Goal: Task Accomplishment & Management: Complete application form

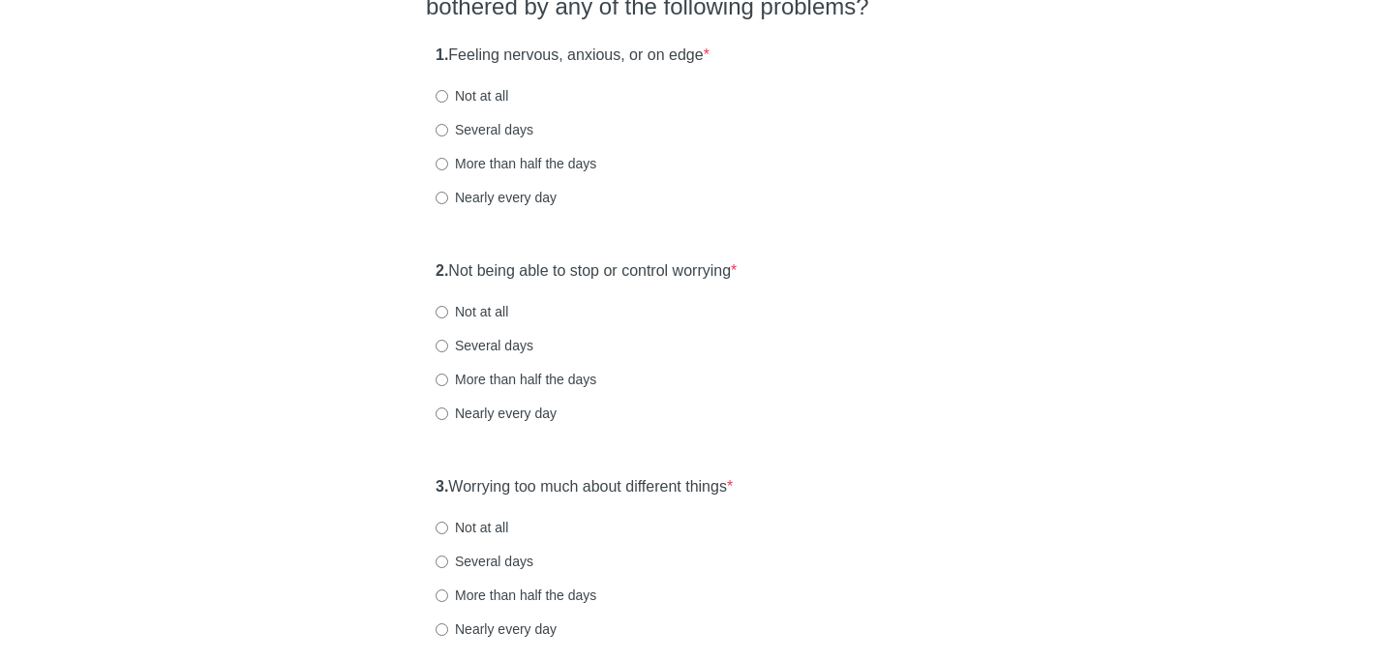
scroll to position [210, 0]
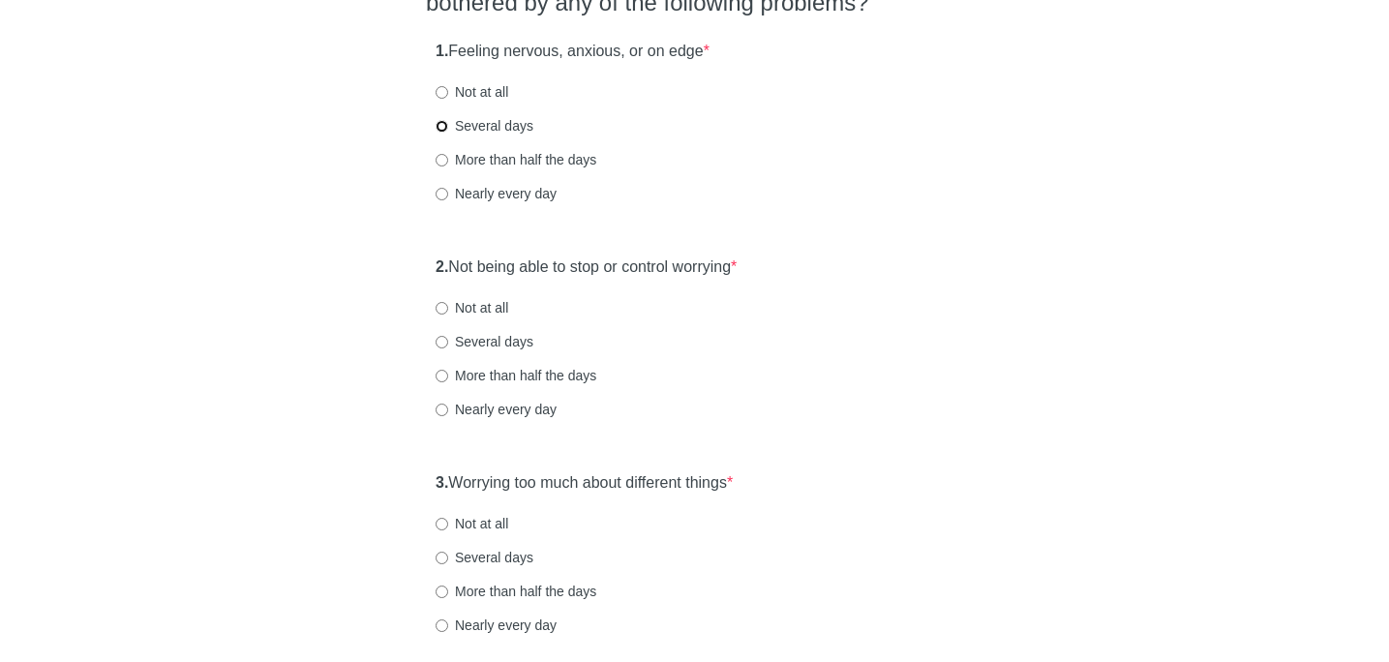
click at [443, 122] on input "Several days" at bounding box center [441, 126] width 13 height 13
radio input "true"
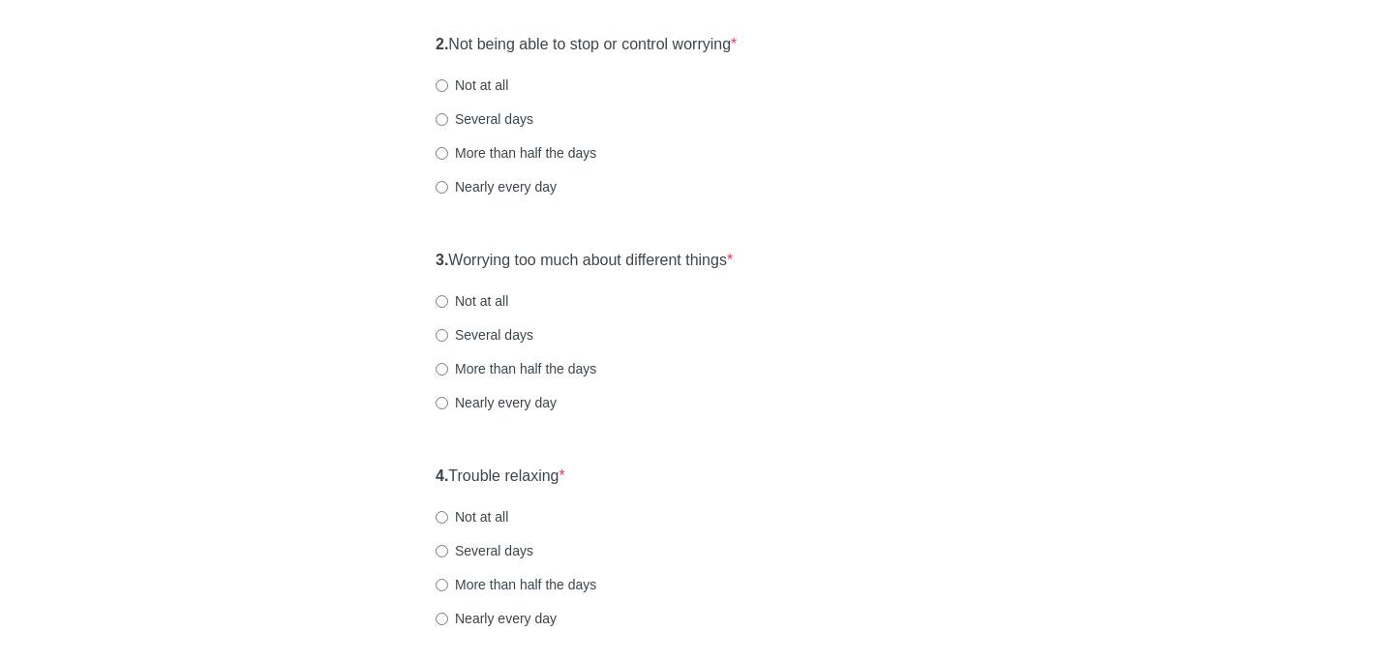
scroll to position [434, 0]
click at [440, 88] on input "Not at all" at bounding box center [441, 84] width 13 height 13
radio input "true"
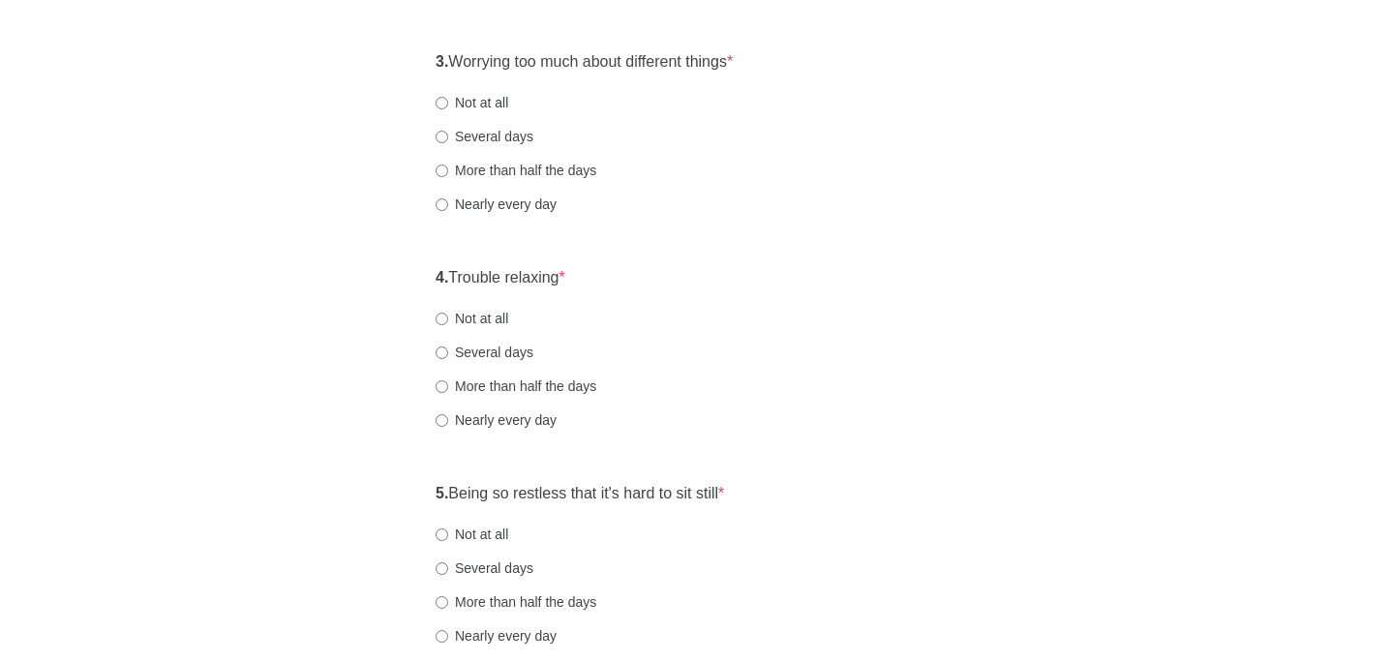
scroll to position [629, 0]
click at [442, 103] on input "Not at all" at bounding box center [441, 105] width 13 height 13
radio input "true"
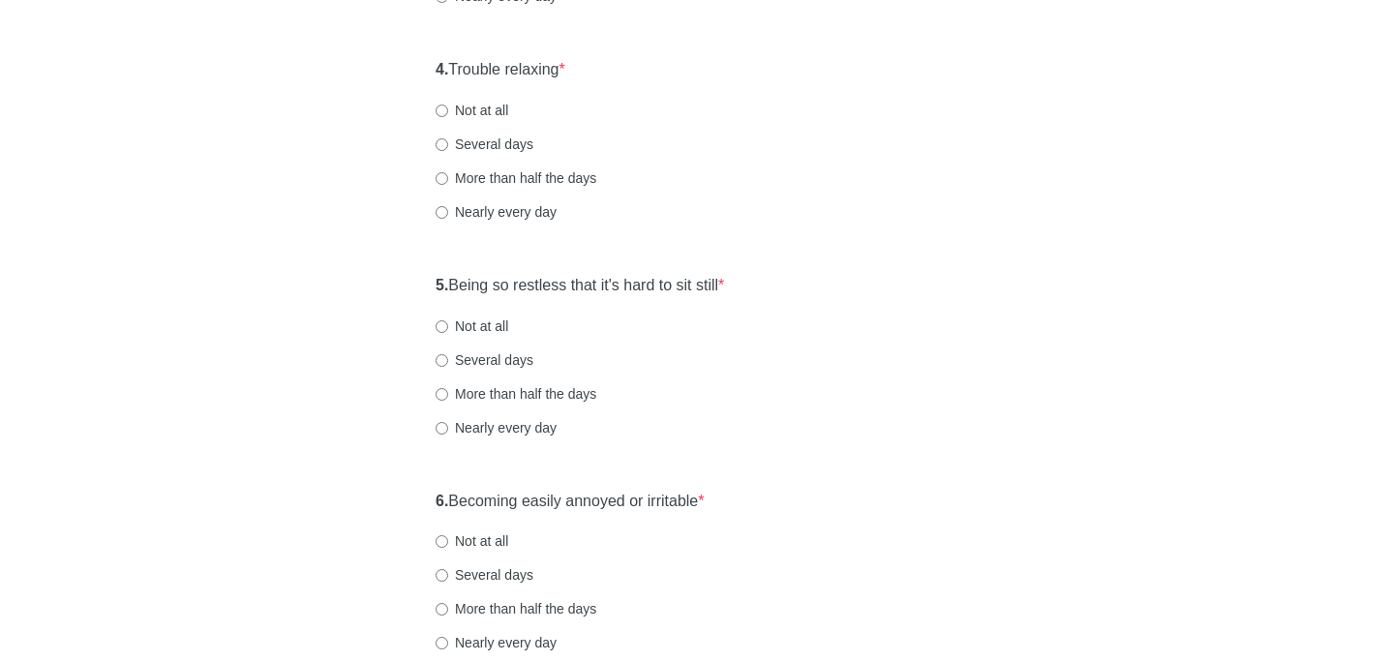
scroll to position [845, 0]
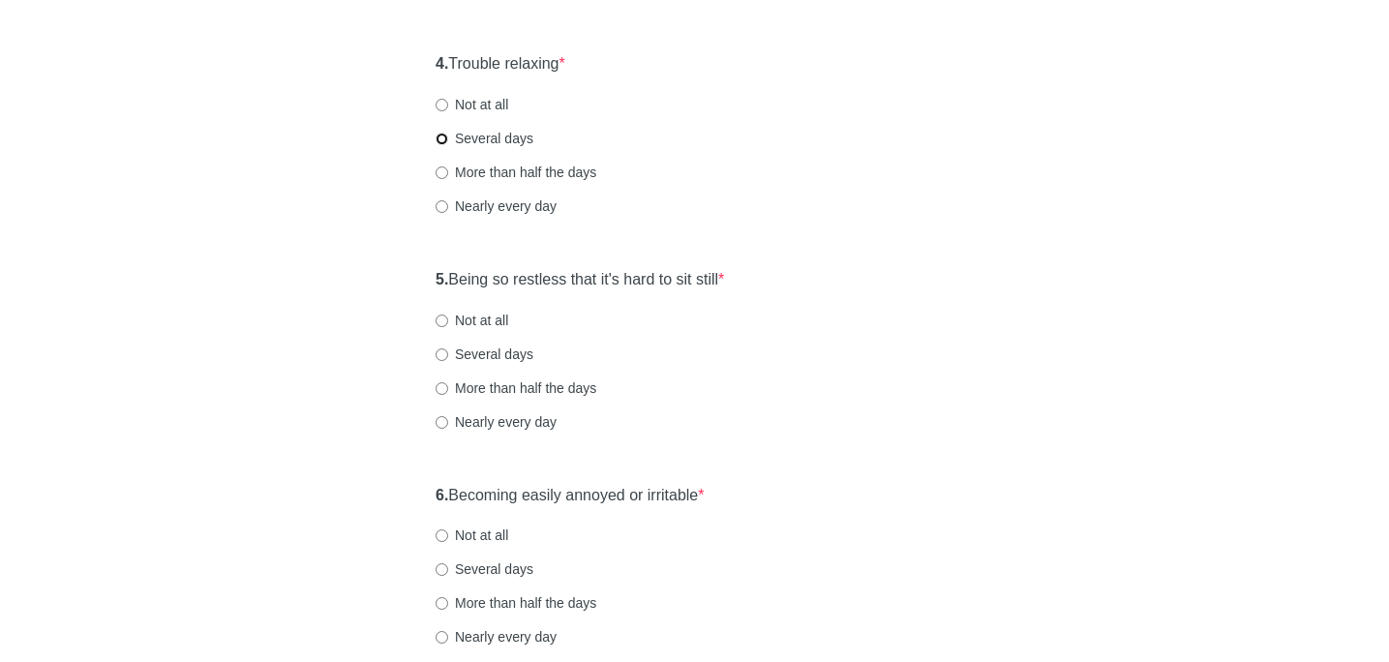
click at [438, 141] on input "Several days" at bounding box center [441, 139] width 13 height 13
radio input "true"
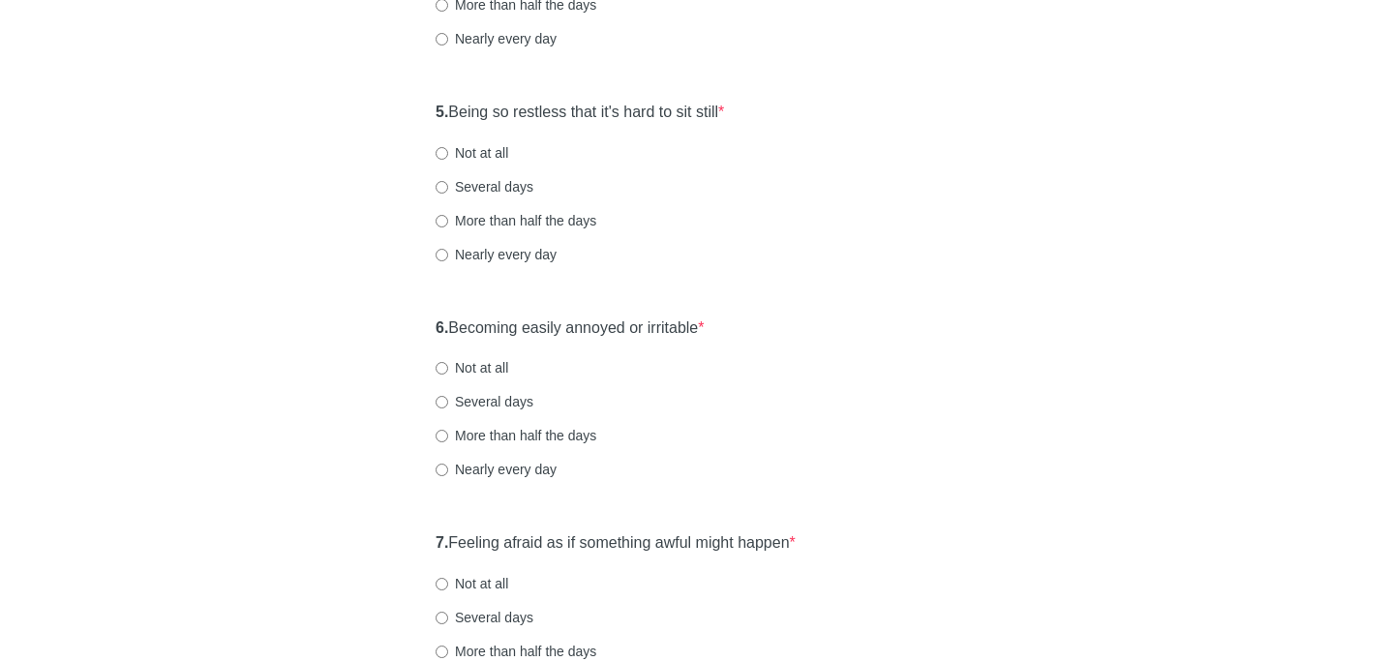
scroll to position [1073, 0]
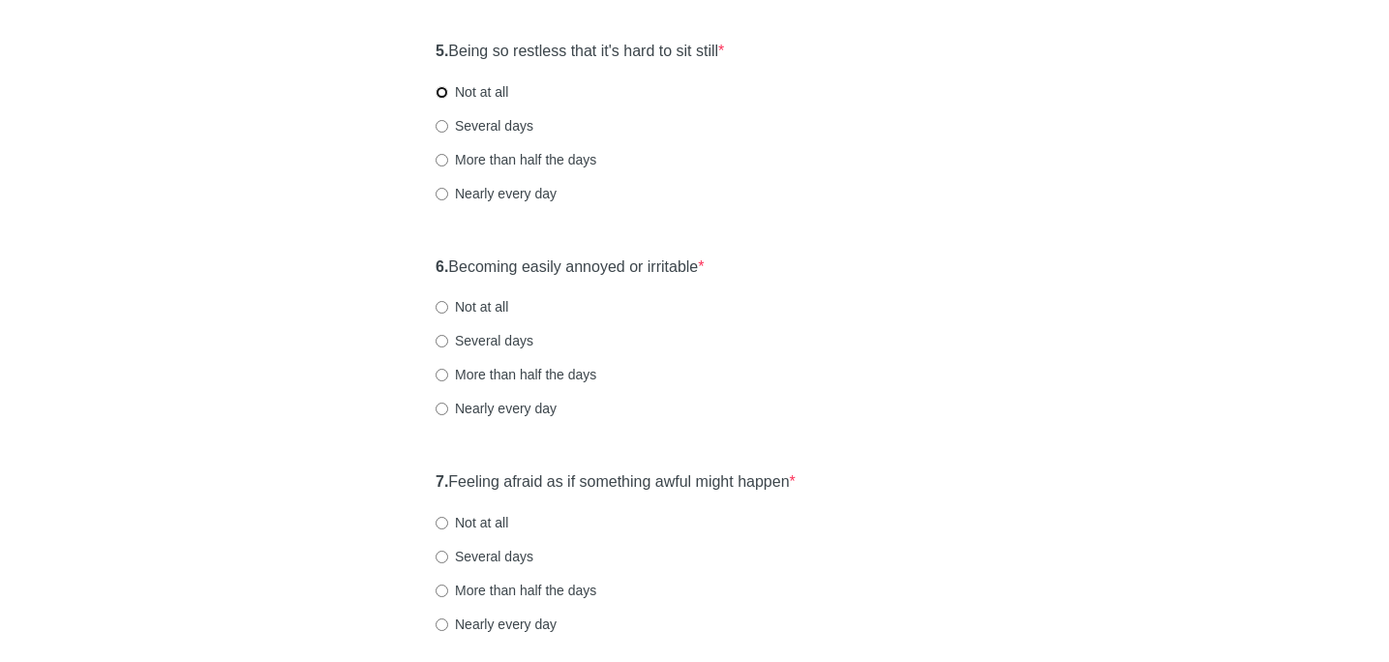
click at [442, 92] on input "Not at all" at bounding box center [441, 92] width 13 height 13
radio input "true"
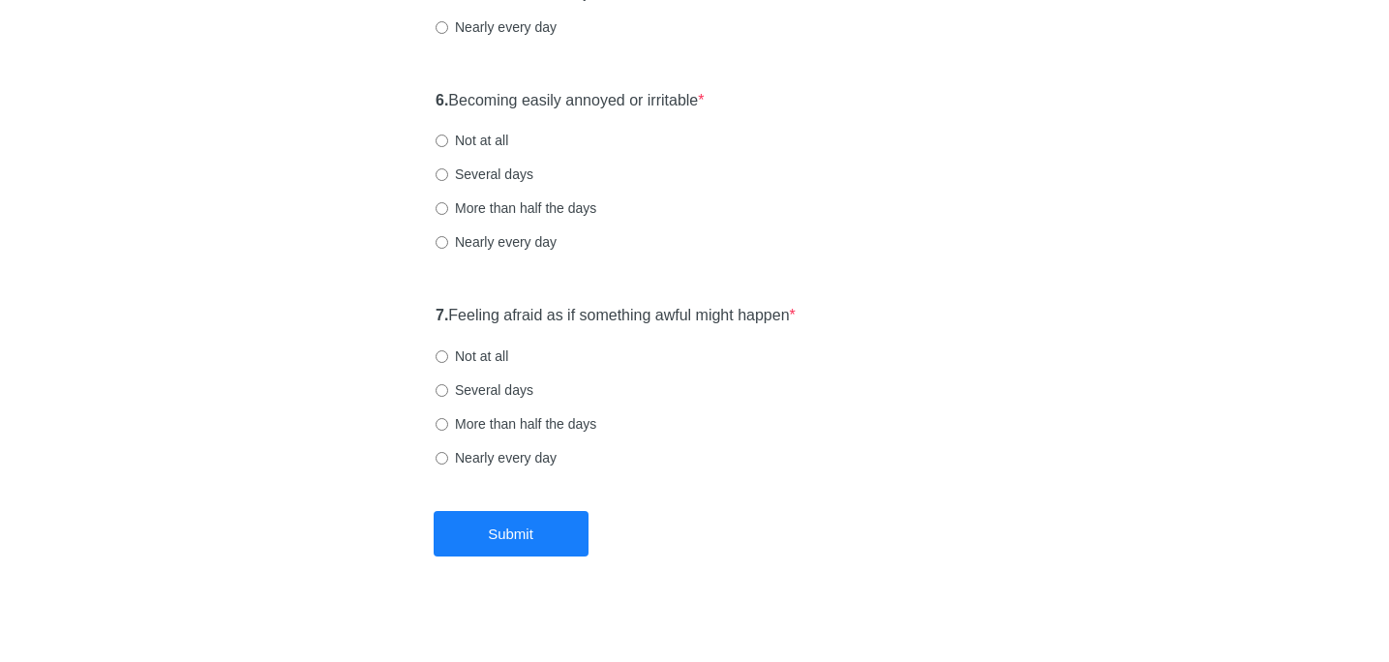
scroll to position [1251, 0]
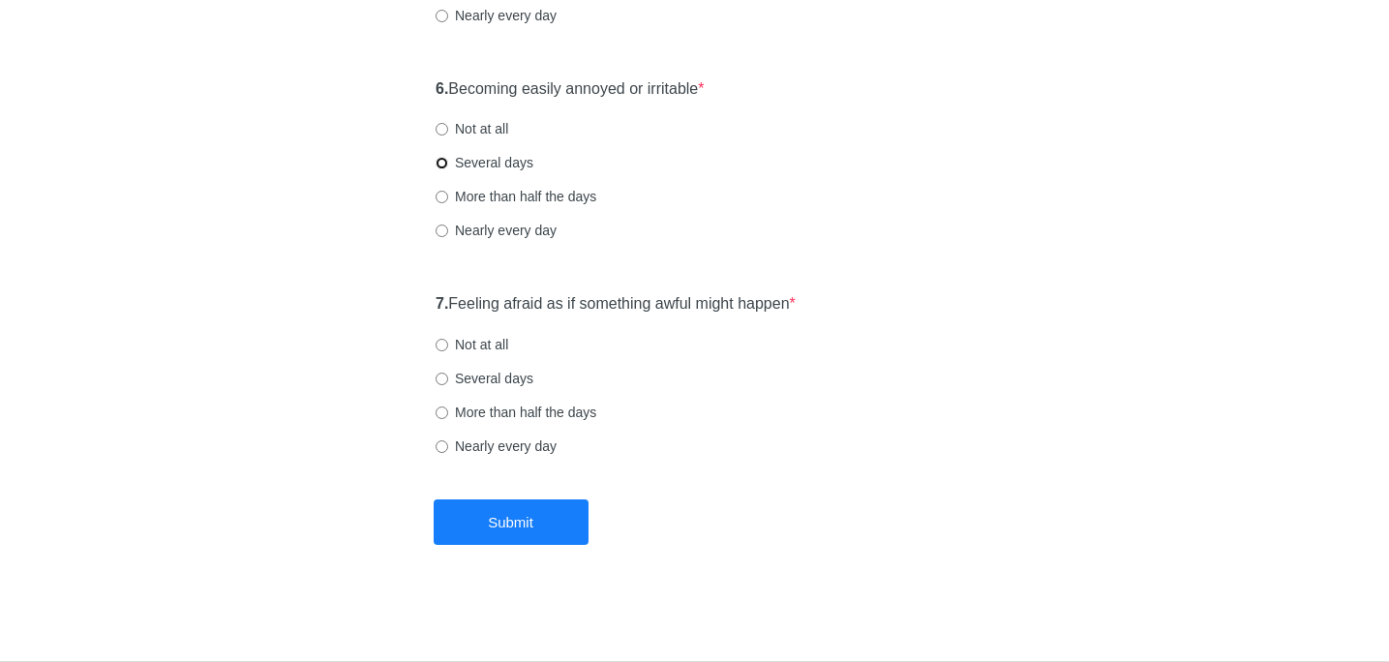
click at [442, 162] on input "Several days" at bounding box center [441, 163] width 13 height 13
radio input "true"
click at [445, 346] on input "Not at all" at bounding box center [441, 345] width 13 height 13
radio input "true"
click at [539, 539] on button "Submit" at bounding box center [511, 521] width 155 height 45
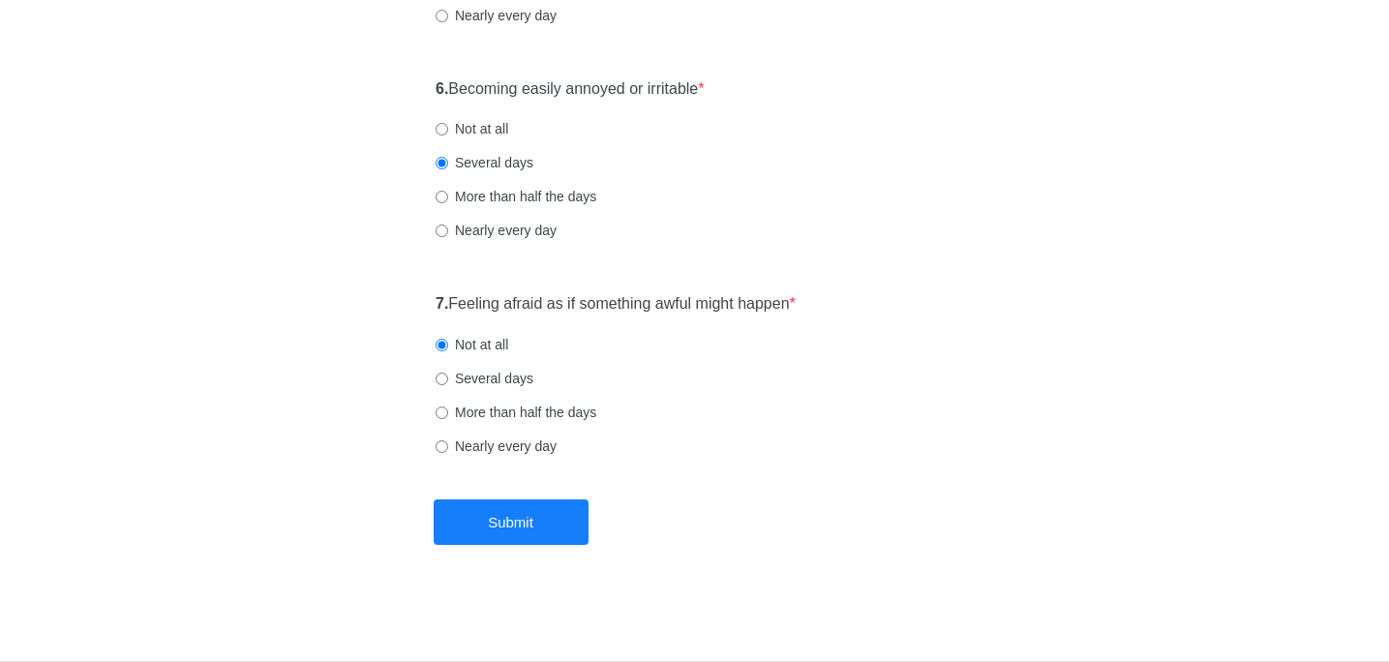
scroll to position [0, 0]
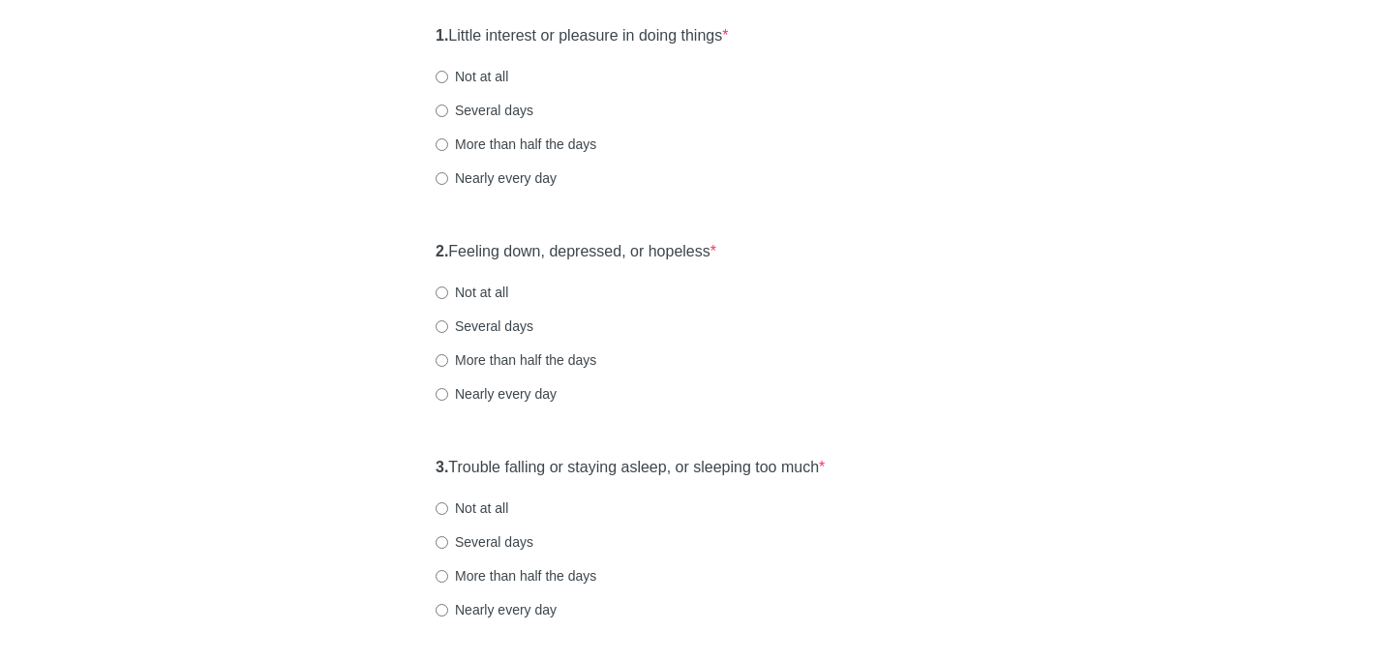
scroll to position [232, 0]
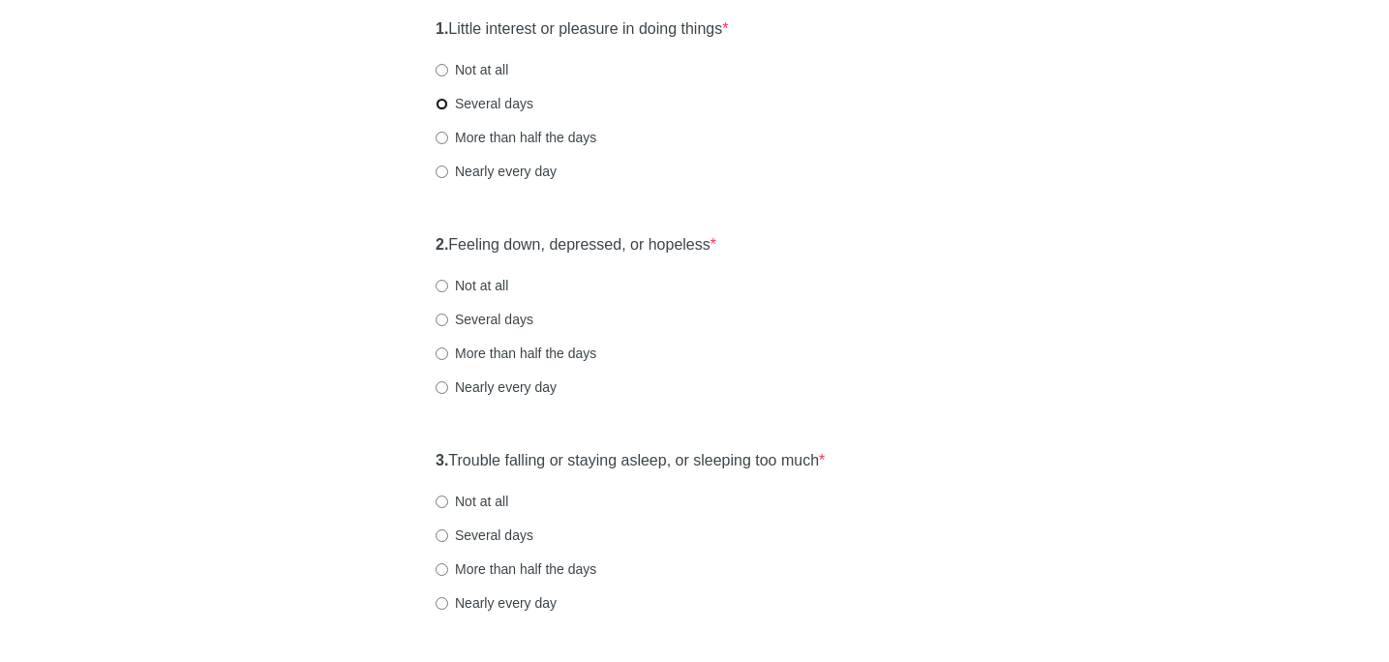
click at [443, 107] on input "Several days" at bounding box center [441, 104] width 13 height 13
radio input "true"
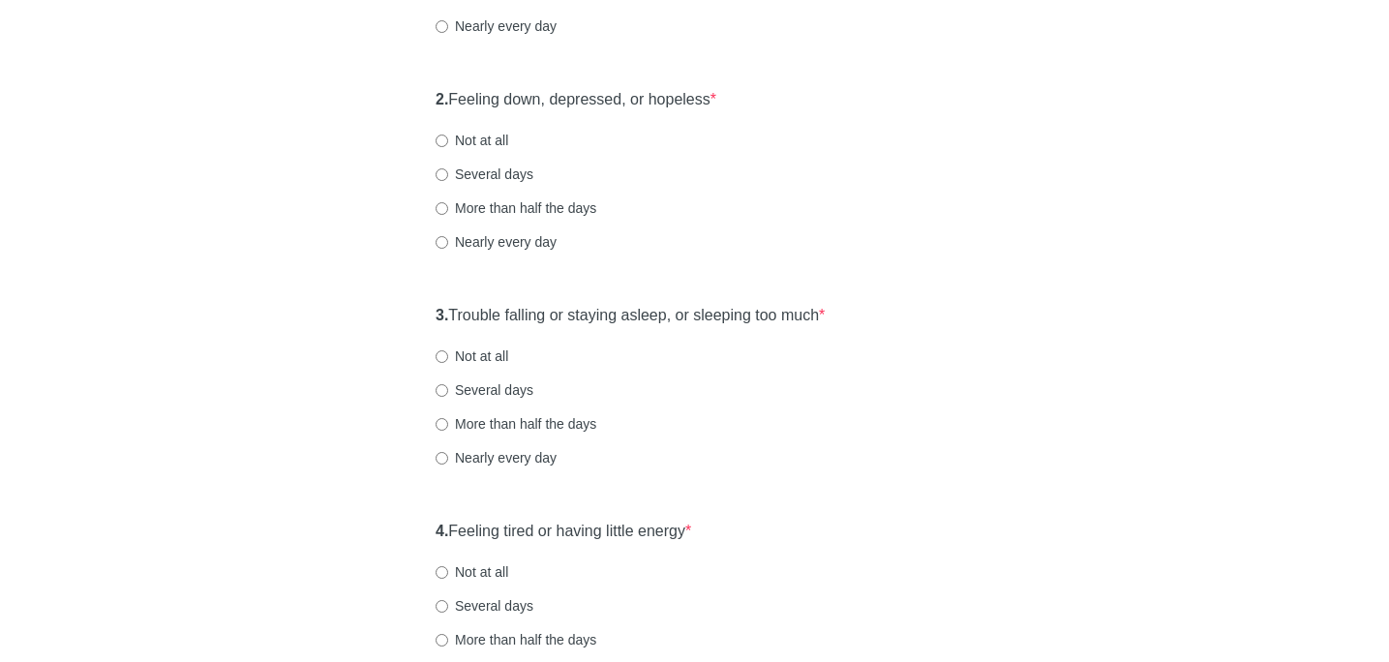
scroll to position [466, 0]
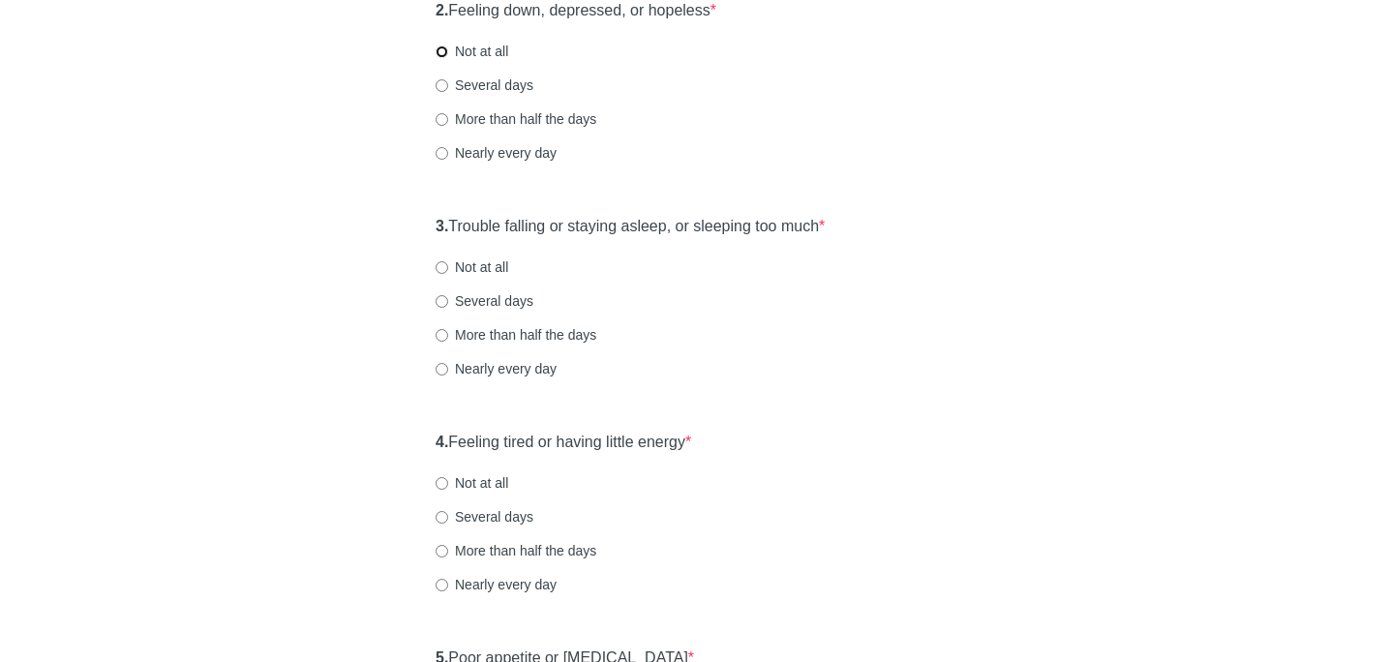
click at [443, 55] on input "Not at all" at bounding box center [441, 51] width 13 height 13
radio input "true"
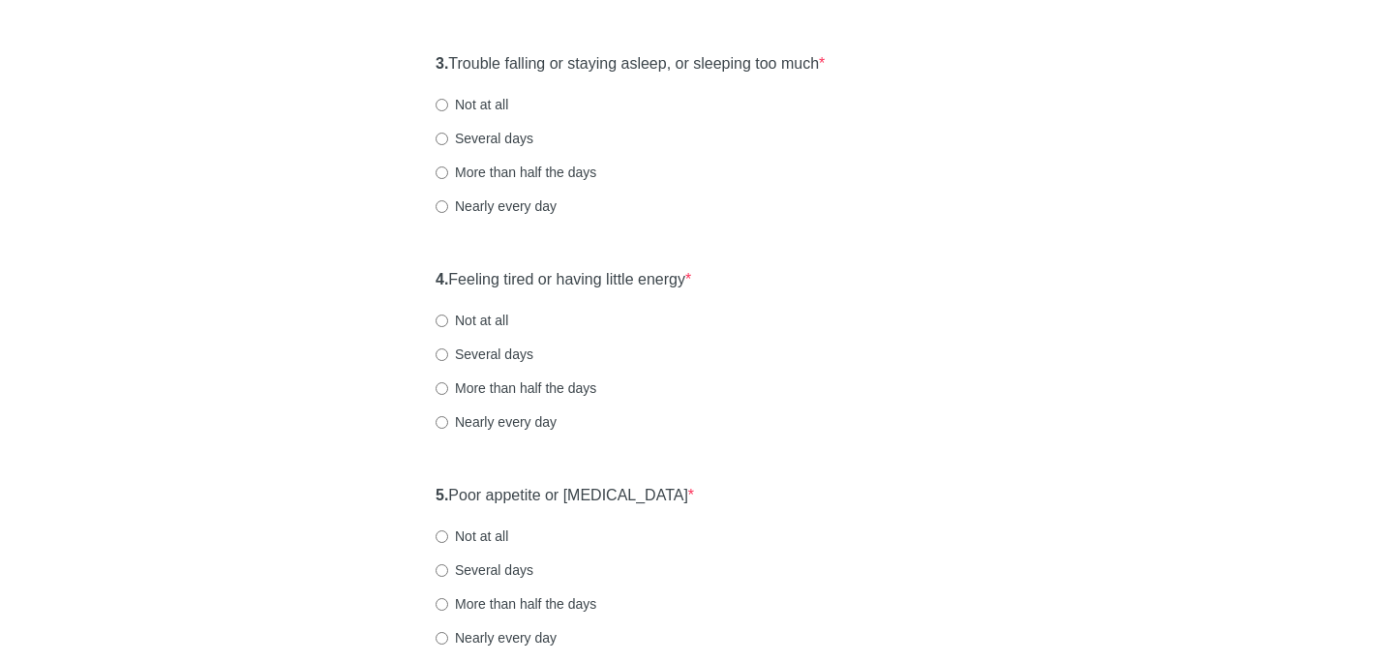
scroll to position [637, 0]
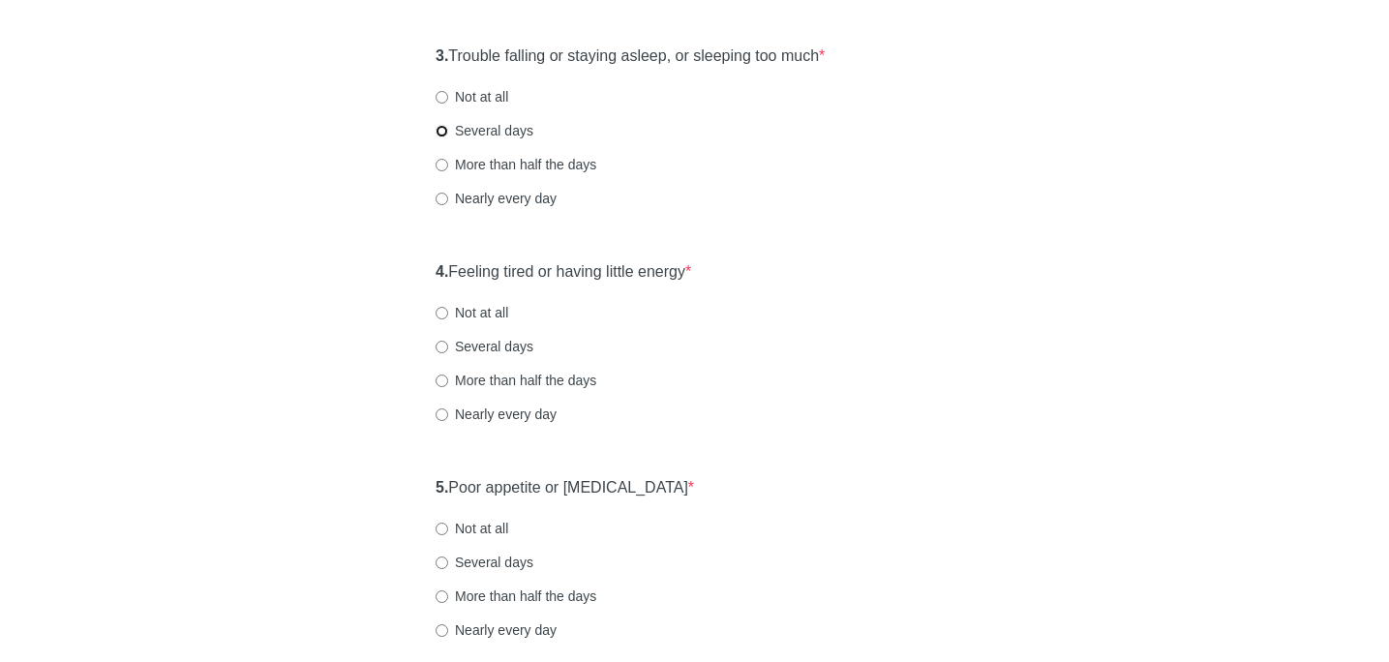
click at [441, 128] on input "Several days" at bounding box center [441, 131] width 13 height 13
radio input "true"
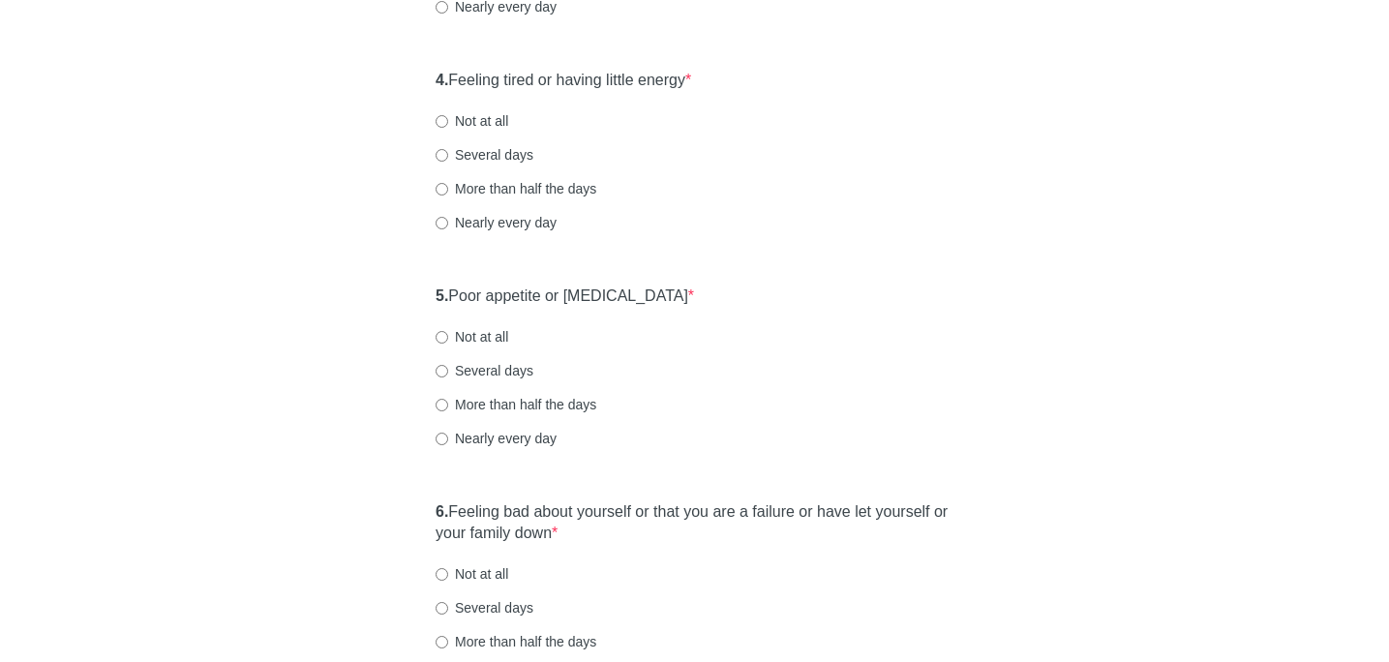
scroll to position [842, 0]
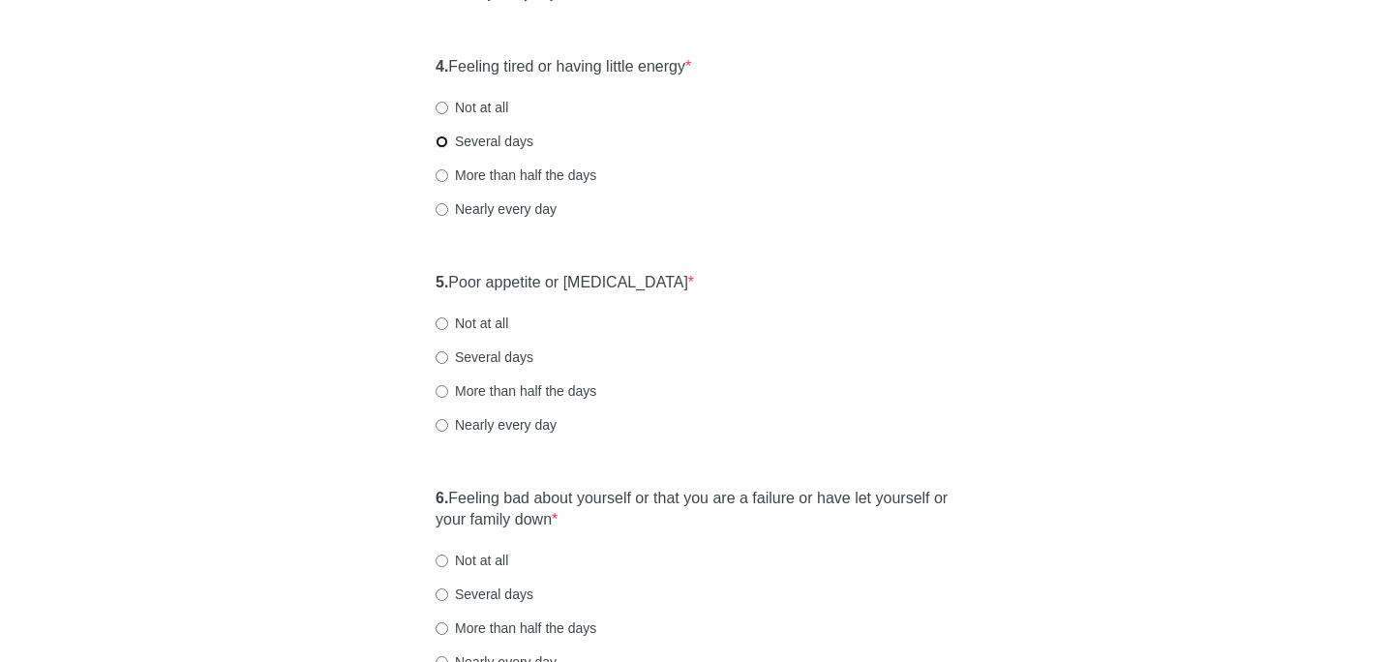
click at [440, 141] on input "Several days" at bounding box center [441, 141] width 13 height 13
radio input "true"
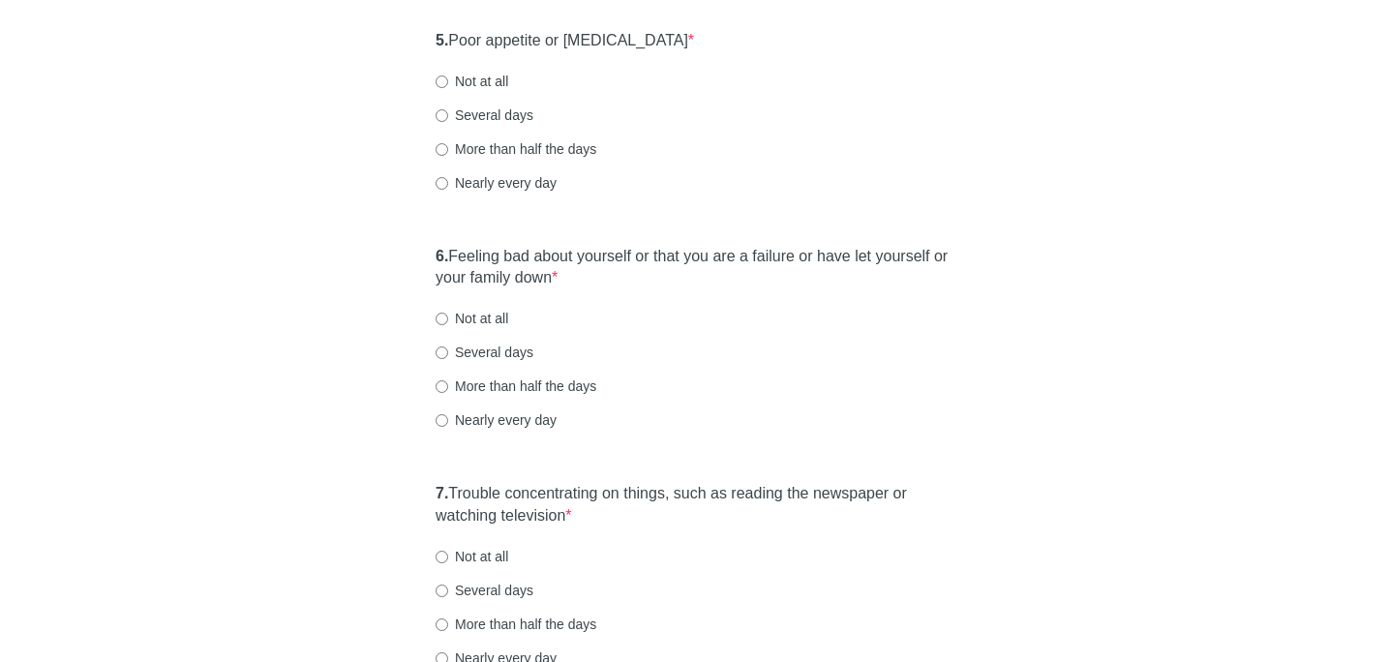
scroll to position [1081, 0]
click at [439, 87] on input "Not at all" at bounding box center [441, 84] width 13 height 13
radio input "true"
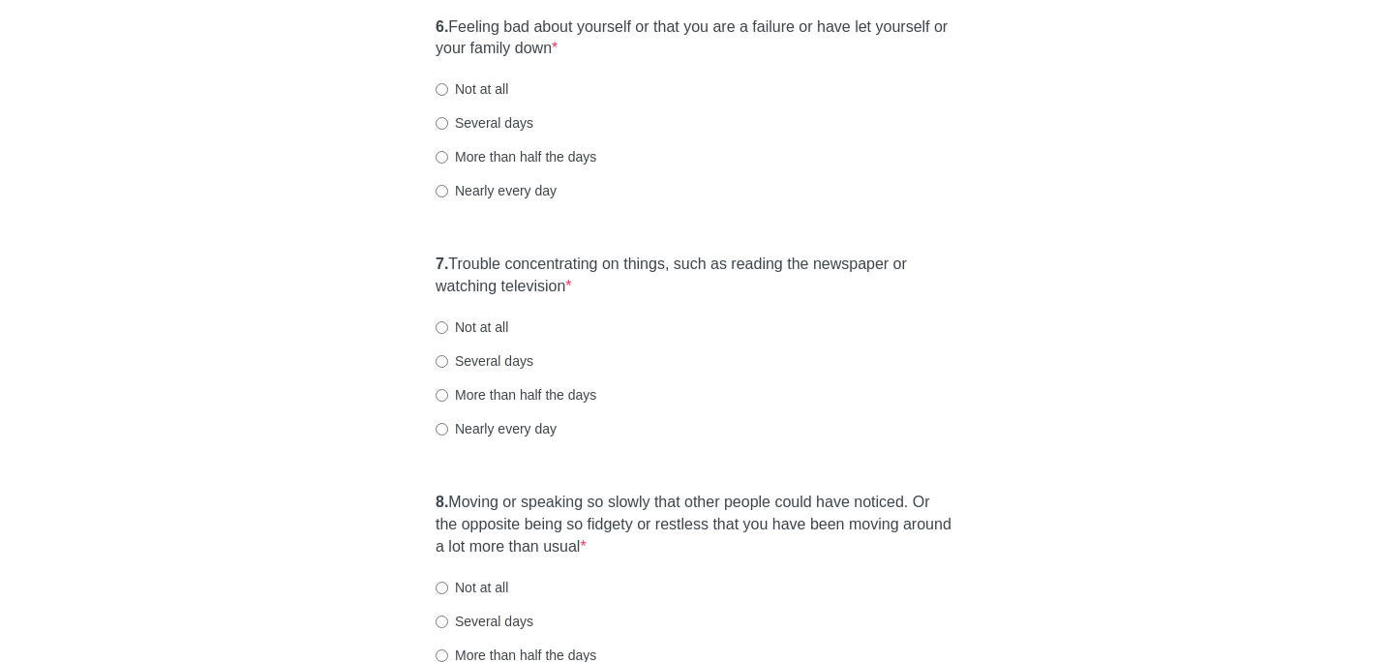
scroll to position [1354, 0]
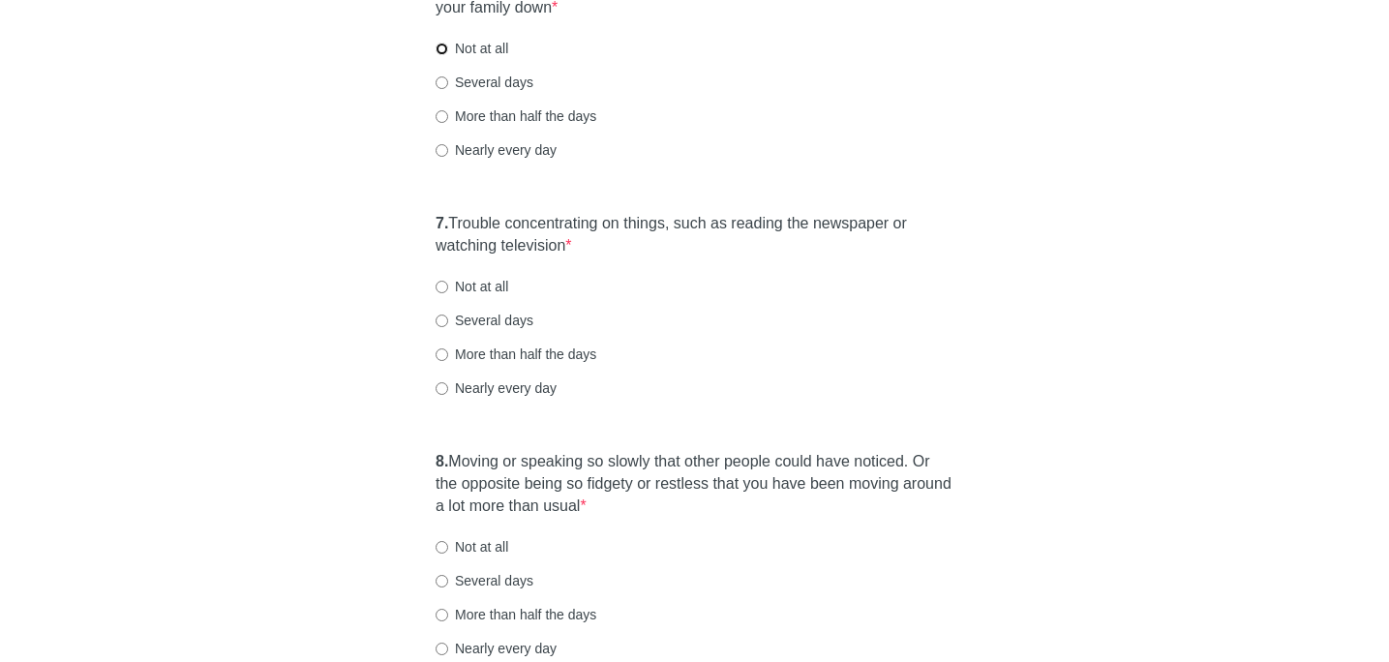
click at [443, 49] on input "Not at all" at bounding box center [441, 49] width 13 height 13
radio input "true"
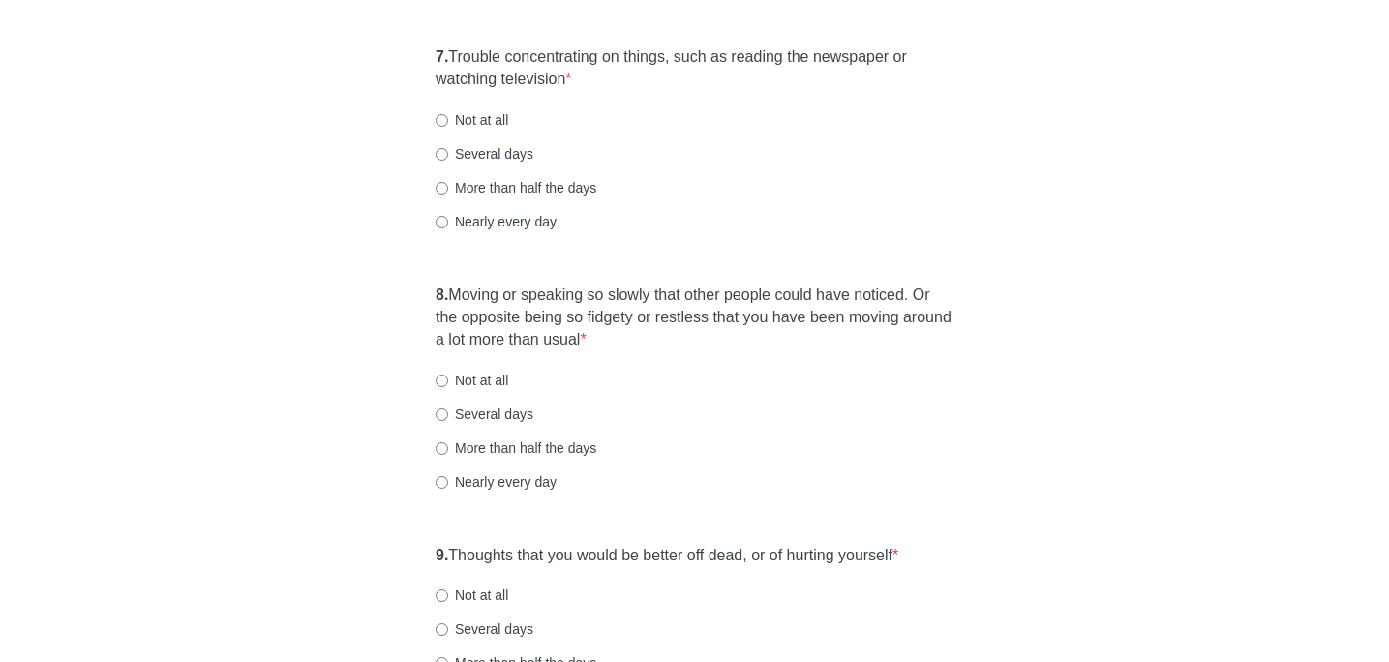
scroll to position [1526, 0]
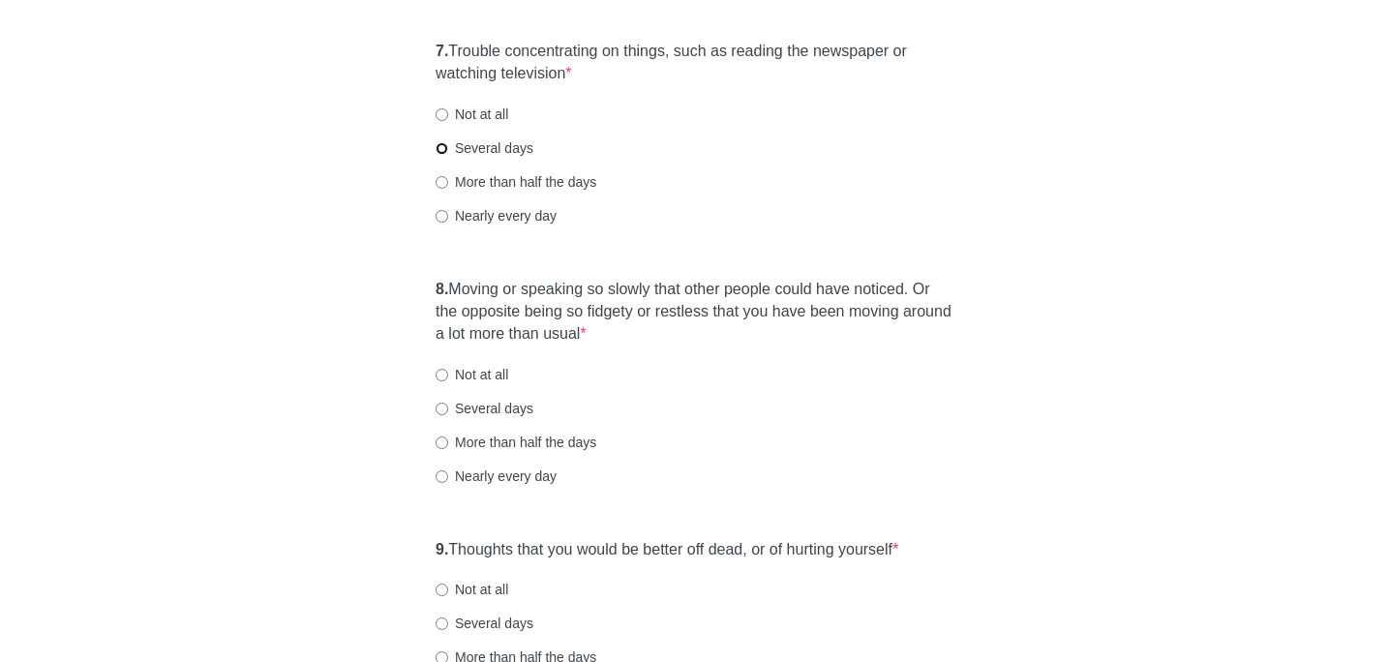
click at [442, 143] on input "Several days" at bounding box center [441, 148] width 13 height 13
radio input "true"
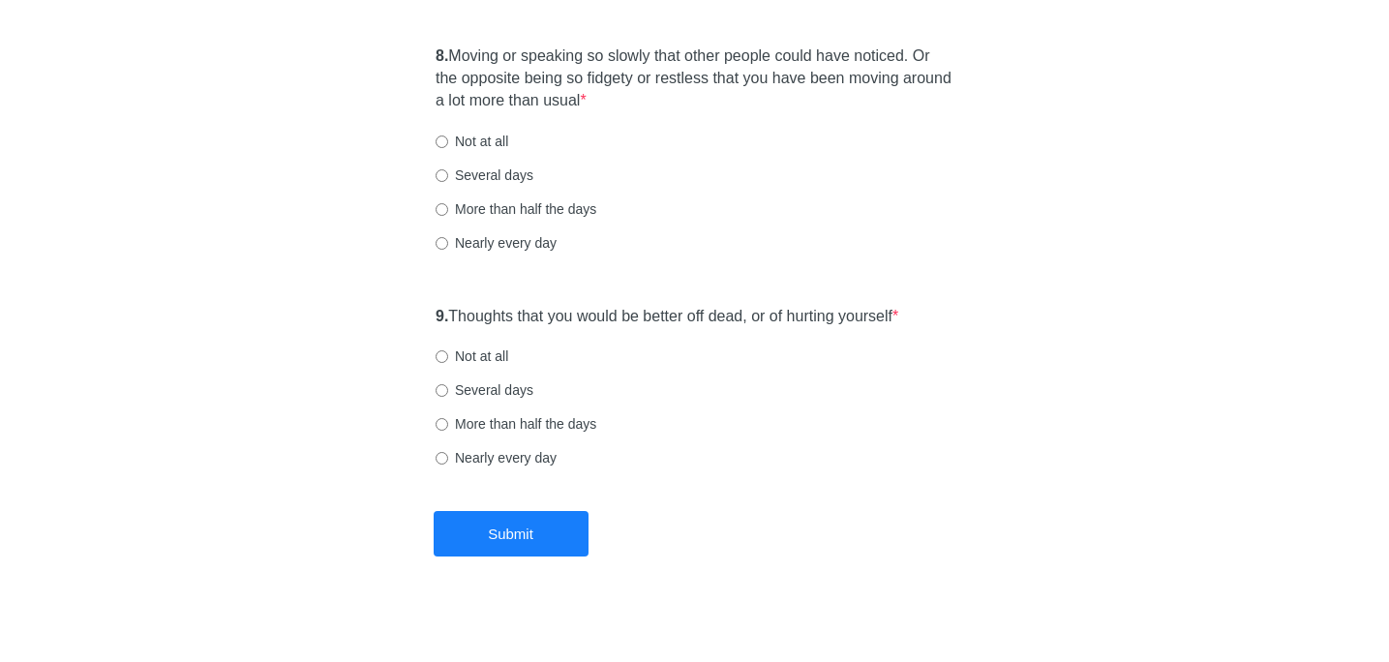
scroll to position [1771, 0]
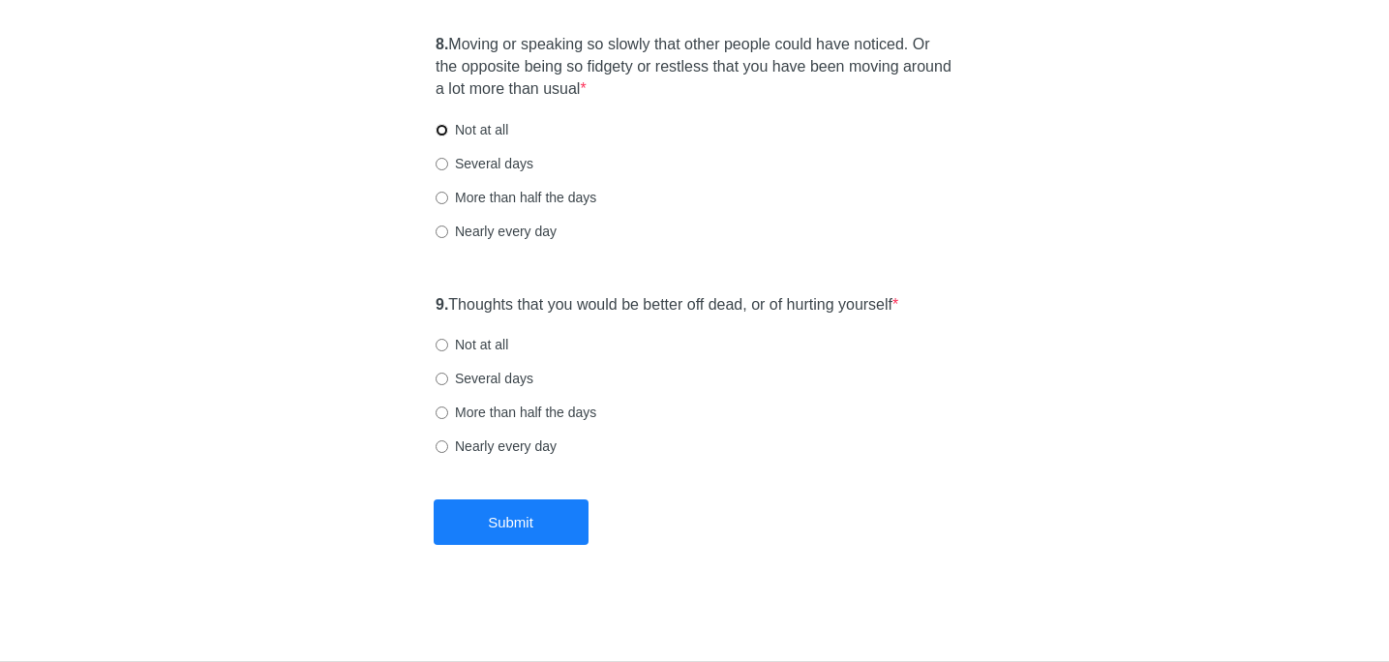
click at [441, 129] on input "Not at all" at bounding box center [441, 130] width 13 height 13
radio input "true"
click at [441, 343] on input "Not at all" at bounding box center [441, 345] width 13 height 13
radio input "true"
click at [518, 520] on button "Submit" at bounding box center [511, 521] width 155 height 45
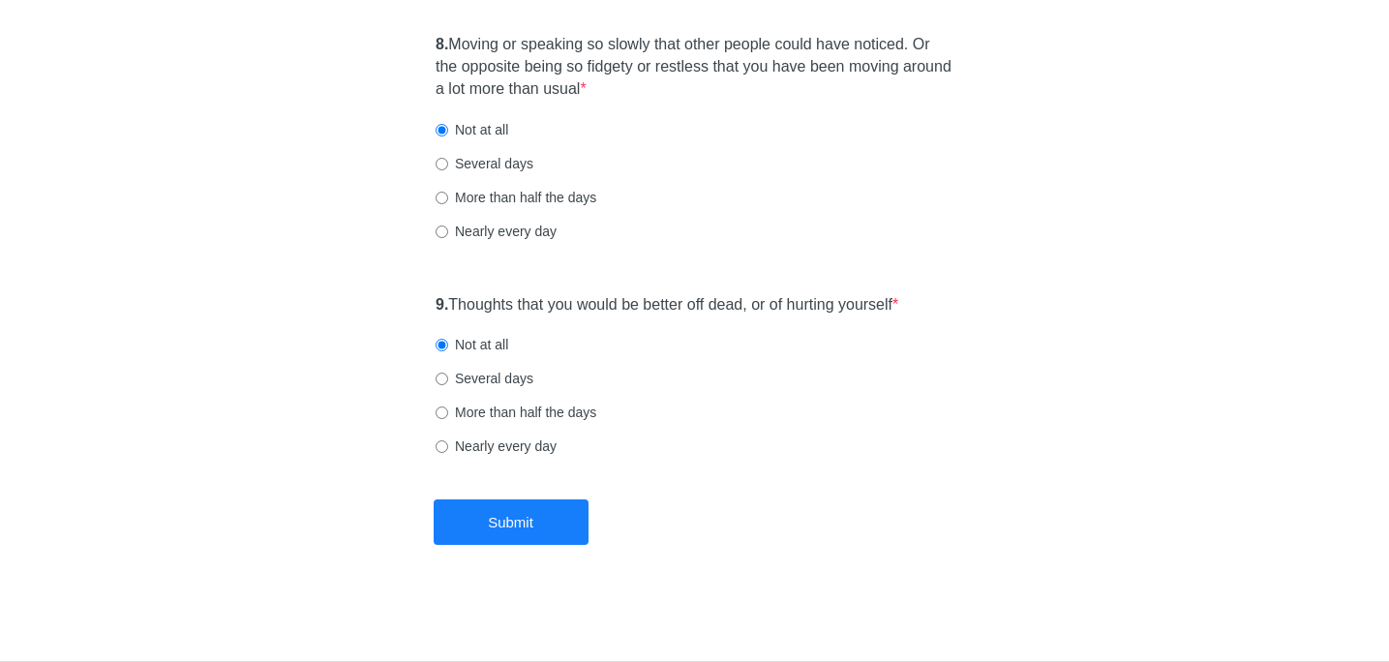
scroll to position [0, 0]
